Goal: Find specific page/section: Find specific page/section

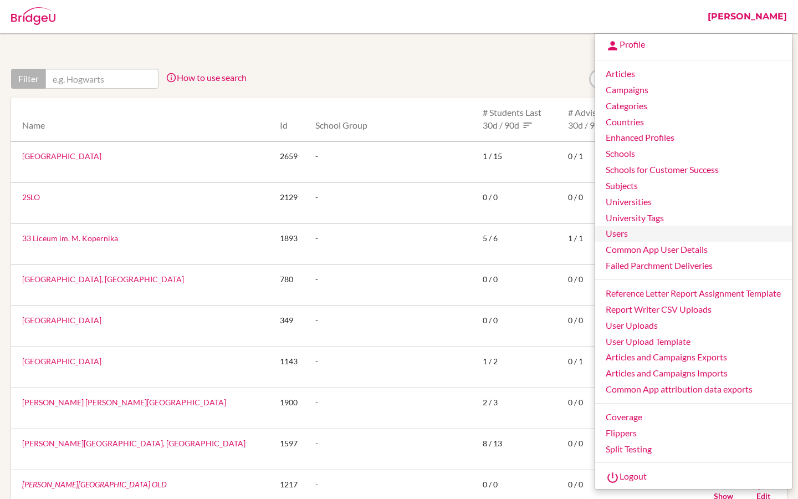
click at [627, 229] on link "Users" at bounding box center [692, 233] width 197 height 16
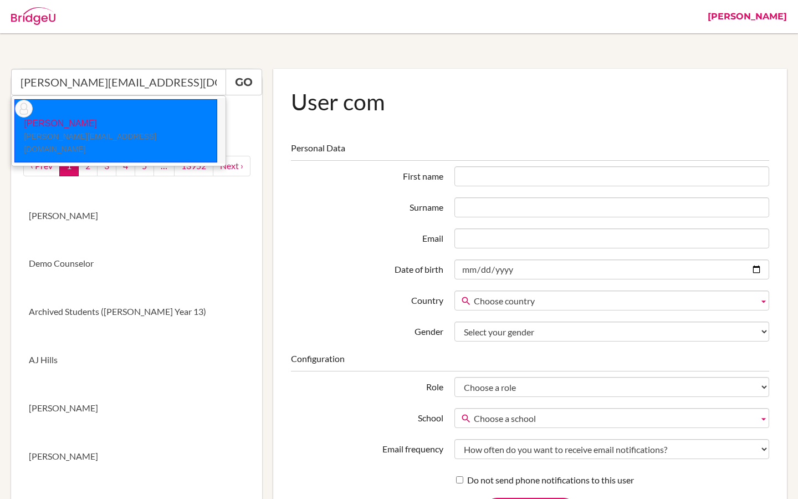
click at [117, 132] on small "[PERSON_NAME][EMAIL_ADDRESS][DOMAIN_NAME]" at bounding box center [90, 143] width 132 height 22
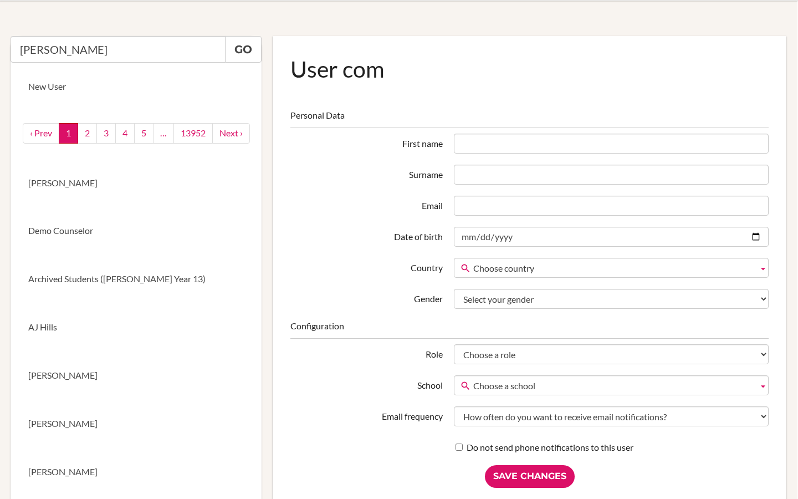
scroll to position [29, 1]
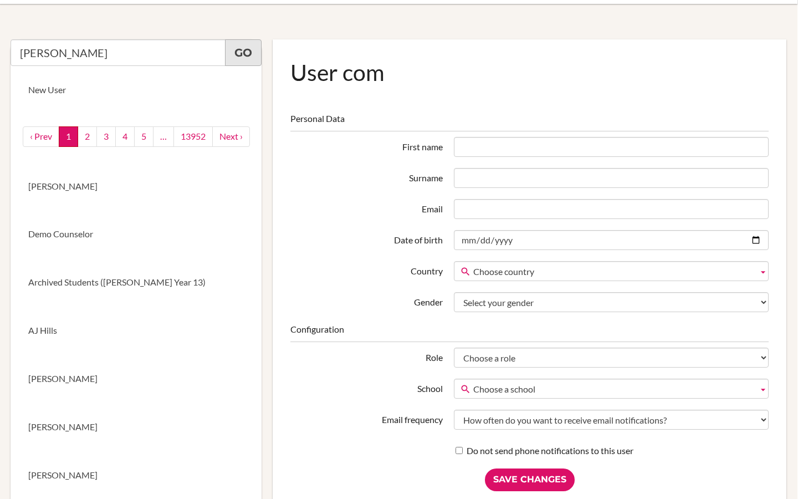
type input "Nargiz Mammadova"
click at [240, 51] on link "Go" at bounding box center [243, 52] width 37 height 27
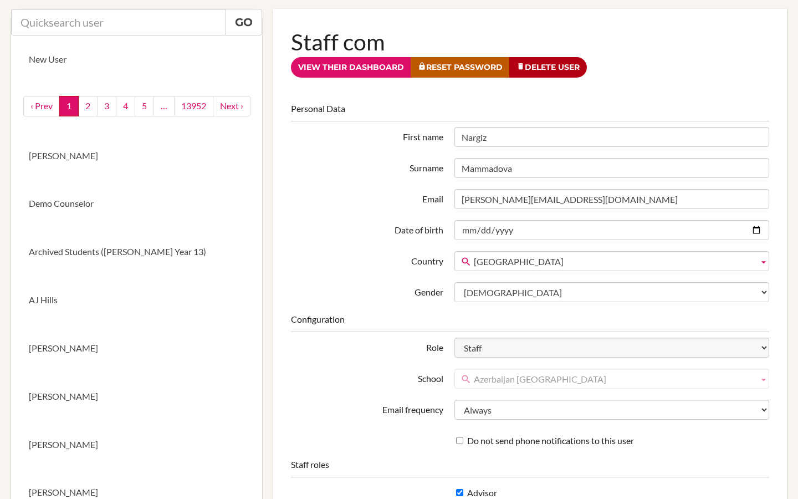
scroll to position [82, 0]
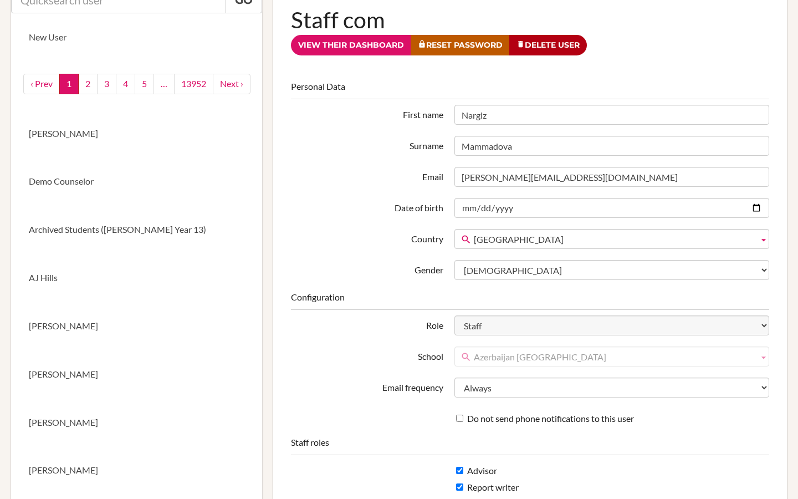
drag, startPoint x: 493, startPoint y: 112, endPoint x: 454, endPoint y: 112, distance: 38.8
click at [454, 112] on input "Nargiz" at bounding box center [611, 115] width 315 height 20
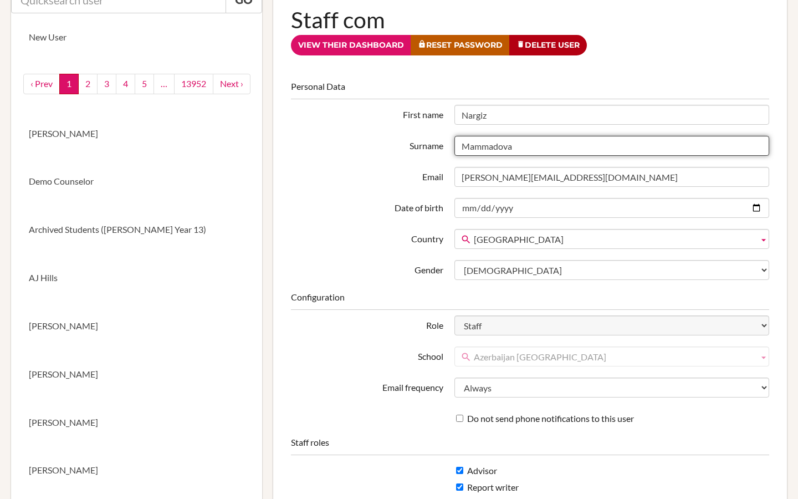
drag, startPoint x: 521, startPoint y: 142, endPoint x: 435, endPoint y: 142, distance: 85.9
click at [435, 142] on div "Surname Mammadova" at bounding box center [529, 146] width 489 height 20
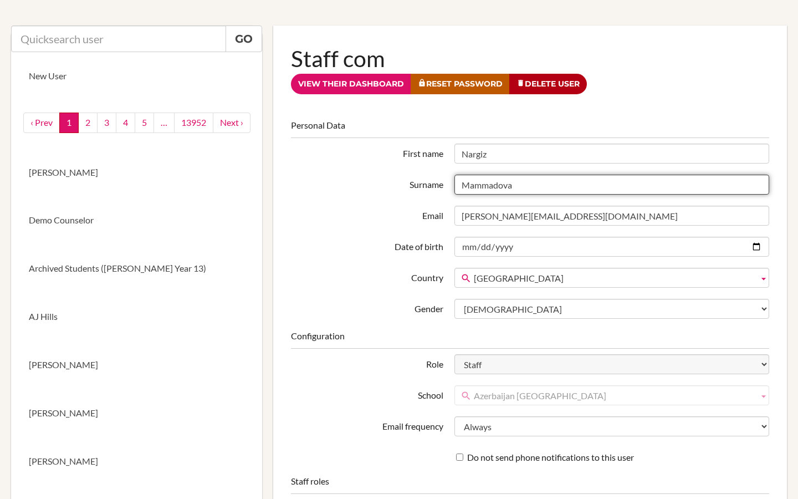
scroll to position [0, 0]
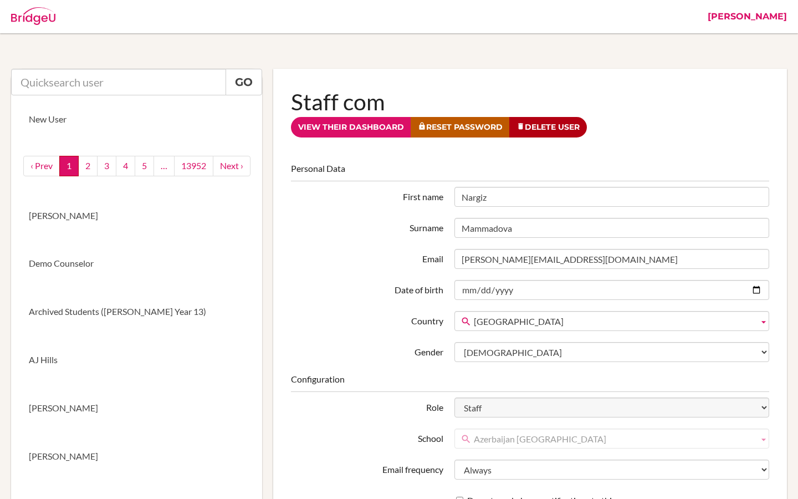
click at [774, 18] on link "[PERSON_NAME]" at bounding box center [747, 16] width 90 height 33
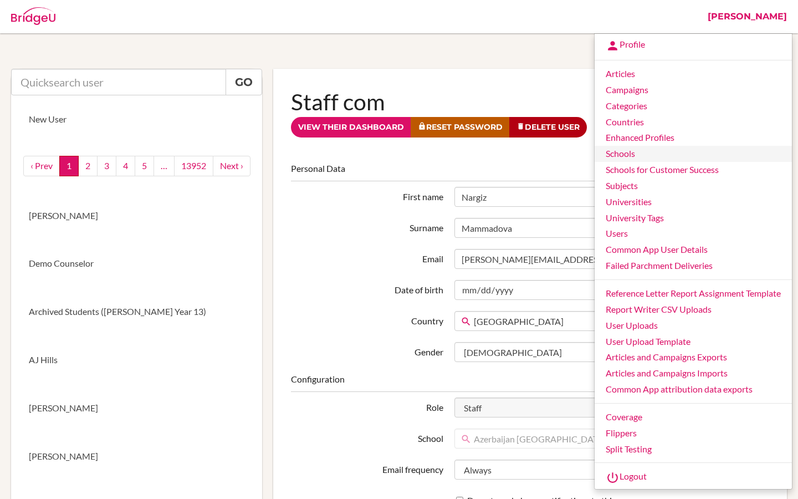
click at [618, 157] on link "Schools" at bounding box center [692, 154] width 197 height 16
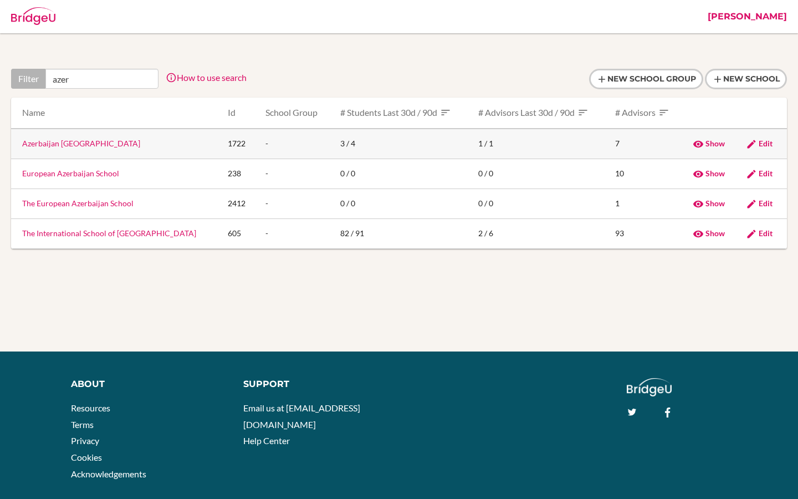
type input "azer"
drag, startPoint x: 125, startPoint y: 145, endPoint x: 6, endPoint y: 144, distance: 119.7
click at [6, 144] on div "Filter azer How to use search Filter by school name, accessible country (e.g. U…" at bounding box center [399, 170] width 787 height 202
copy div "Name Id School Group # students last 30d / 90d # advisors last 30d / 90d # advi…"
click at [145, 148] on td "Azerbaijan [GEOGRAPHIC_DATA]" at bounding box center [115, 144] width 208 height 30
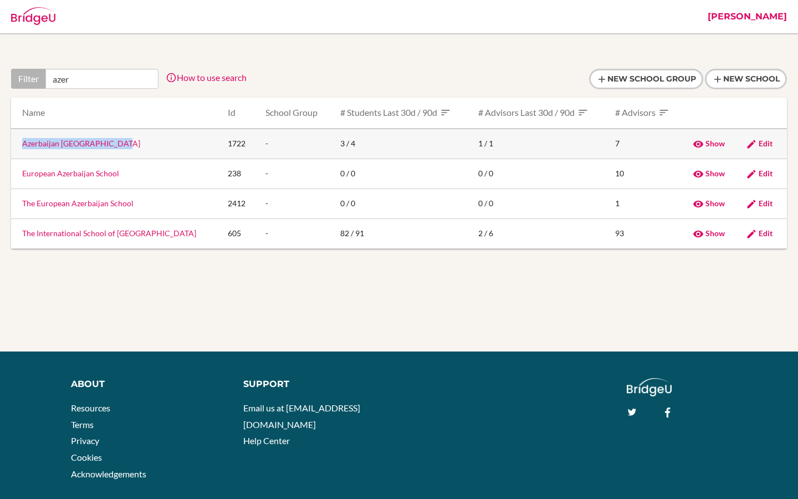
drag, startPoint x: 122, startPoint y: 150, endPoint x: 20, endPoint y: 147, distance: 102.0
click at [20, 147] on td "Azerbaijan [GEOGRAPHIC_DATA]" at bounding box center [115, 144] width 208 height 30
copy link "Azerbaijan [GEOGRAPHIC_DATA]"
click at [93, 142] on link "Azerbaijan [GEOGRAPHIC_DATA]" at bounding box center [81, 143] width 118 height 9
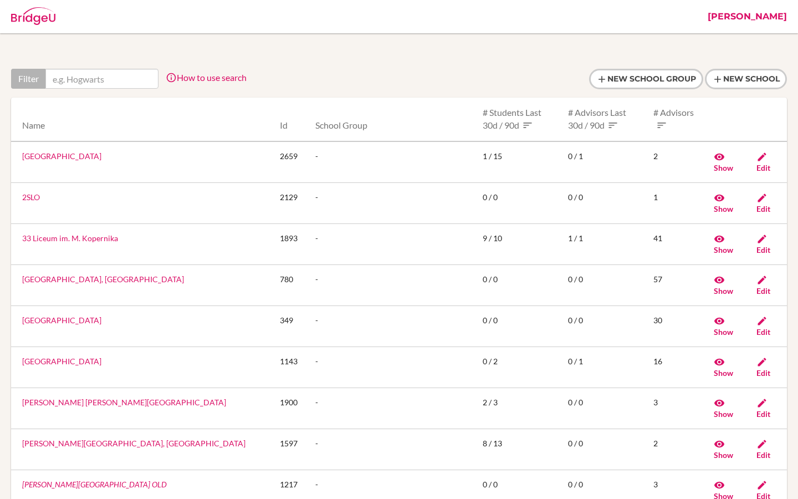
click at [780, 14] on link "[PERSON_NAME]" at bounding box center [747, 16] width 90 height 33
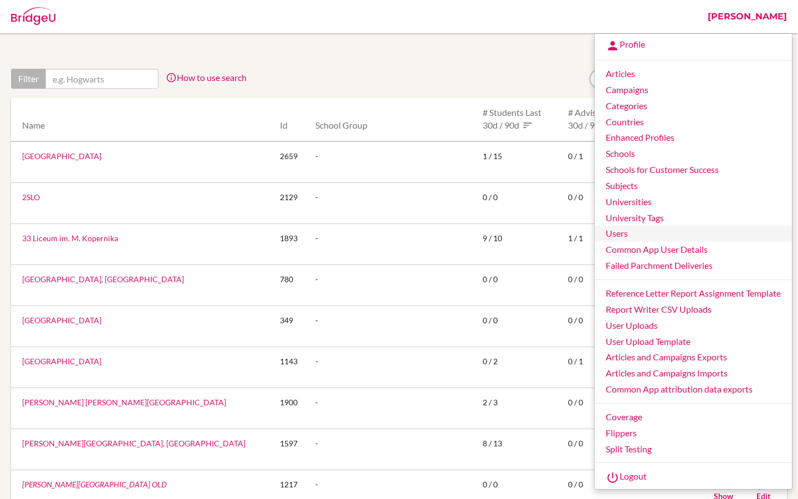
click at [614, 236] on link "Users" at bounding box center [692, 233] width 197 height 16
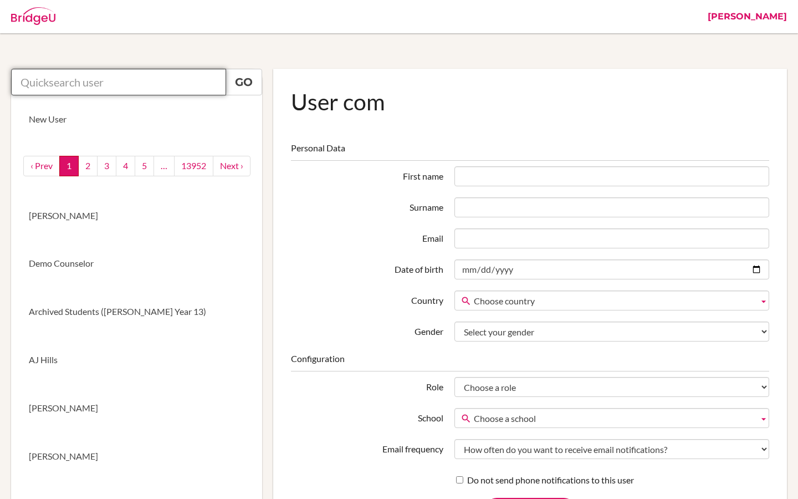
click at [181, 84] on input "text" at bounding box center [118, 82] width 215 height 27
paste input "<[PERSON_NAME][EMAIL_ADDRESS][DOMAIN_NAME]>"
click at [26, 84] on input "<[PERSON_NAME][EMAIL_ADDRESS][DOMAIN_NAME]" at bounding box center [118, 82] width 215 height 27
click at [153, 81] on input "[PERSON_NAME][EMAIL_ADDRESS][DOMAIN_NAME]" at bounding box center [118, 82] width 215 height 27
type input "[PERSON_NAME][EMAIL_ADDRESS][DOMAIN_NAME]"
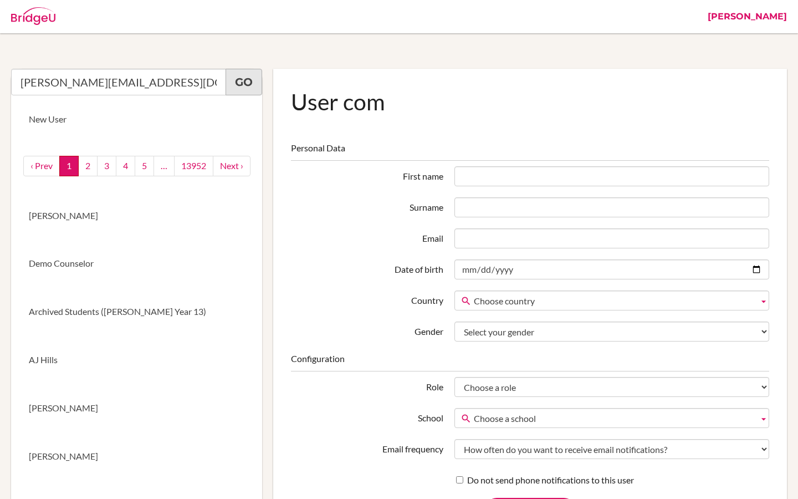
click at [239, 79] on link "Go" at bounding box center [243, 82] width 37 height 27
click at [249, 74] on link "Go" at bounding box center [243, 82] width 37 height 27
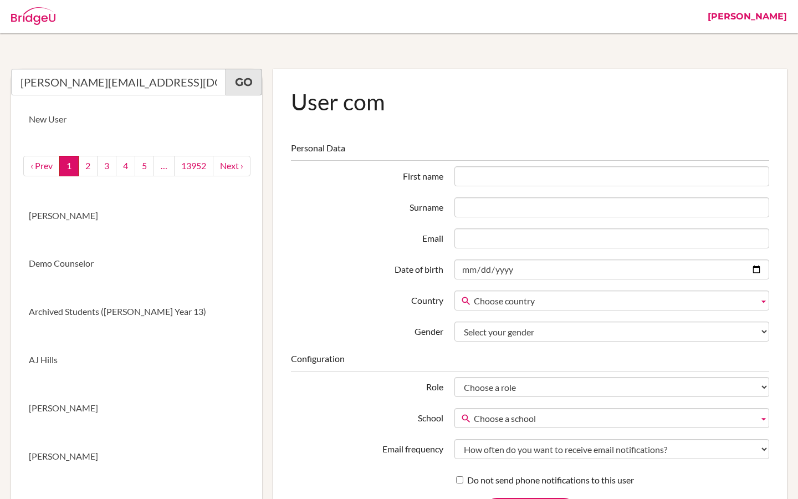
click at [249, 74] on link "Go" at bounding box center [243, 82] width 37 height 27
